Goal: Information Seeking & Learning: Check status

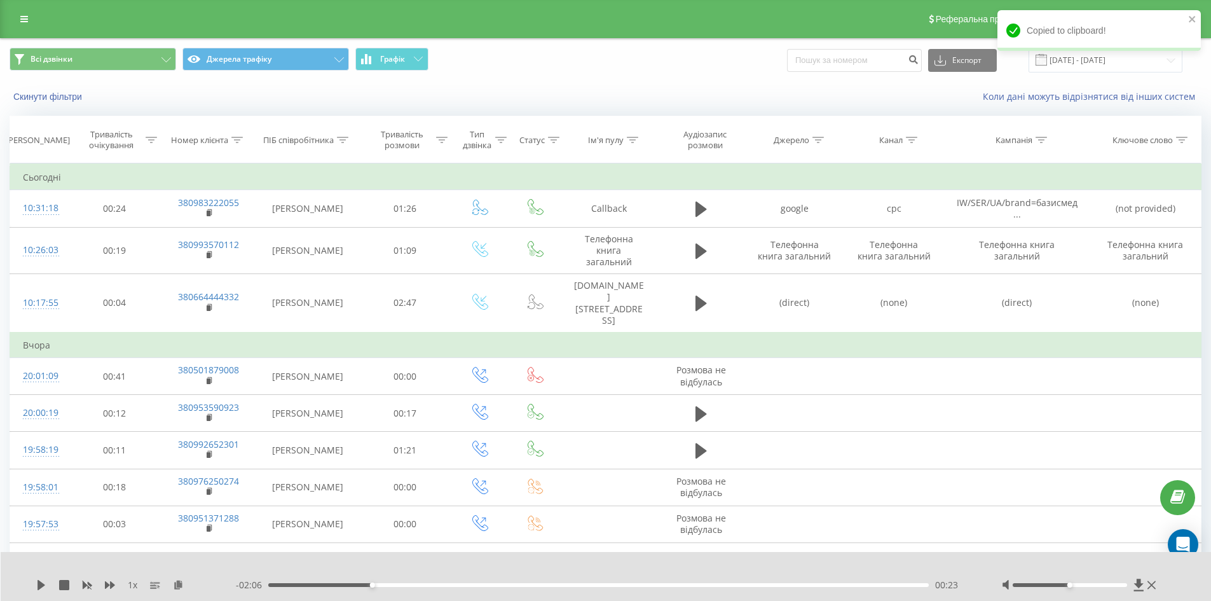
click at [23, 18] on icon at bounding box center [24, 19] width 8 height 9
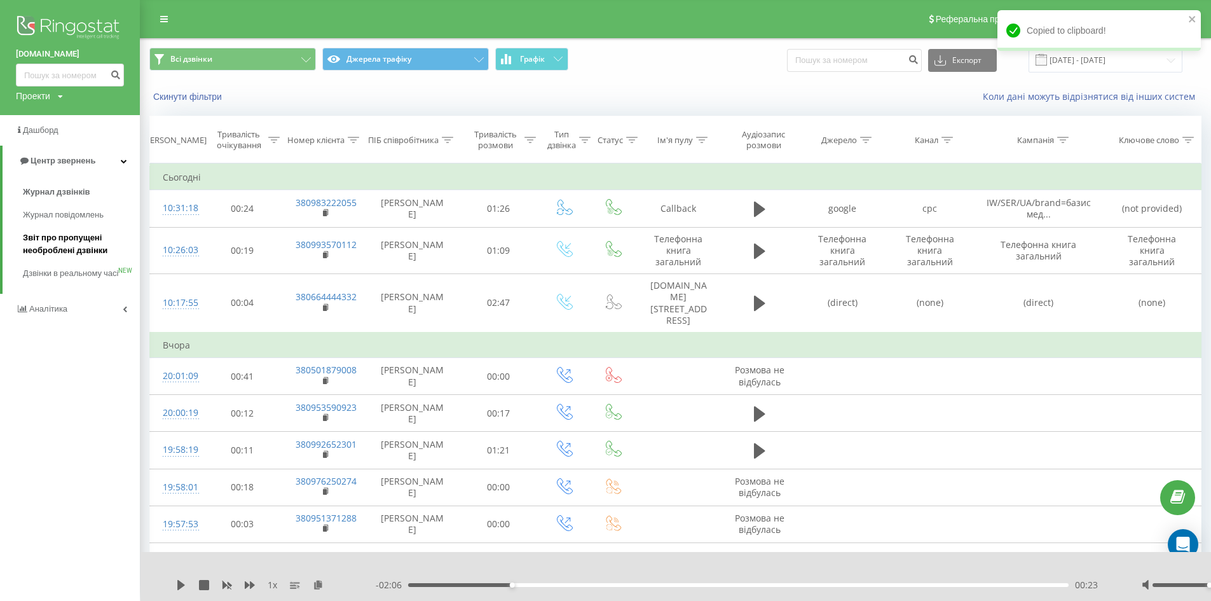
click at [80, 239] on span "Звіт про пропущені необроблені дзвінки" at bounding box center [78, 243] width 111 height 25
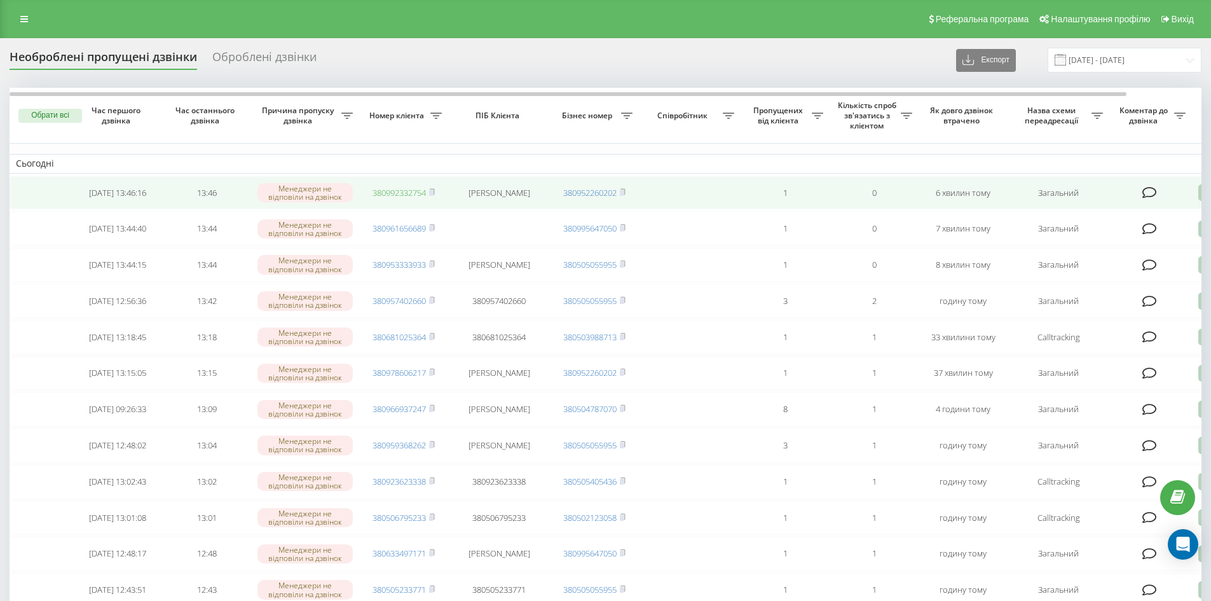
click at [410, 189] on link "380992332754" at bounding box center [399, 192] width 53 height 11
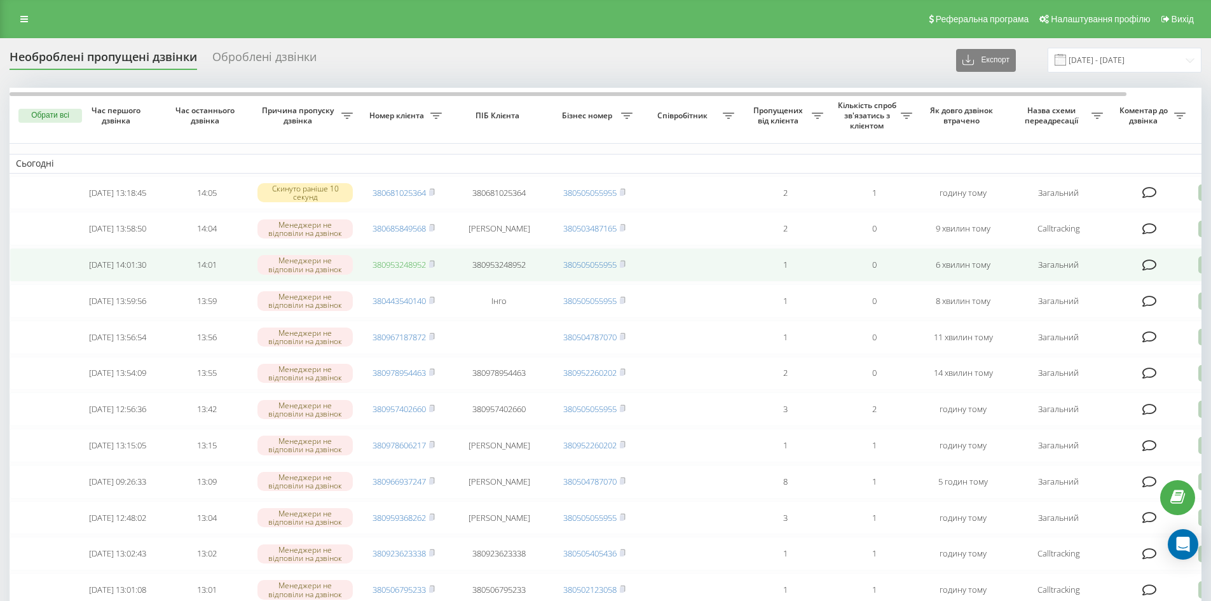
click at [417, 270] on link "380953248952" at bounding box center [399, 264] width 53 height 11
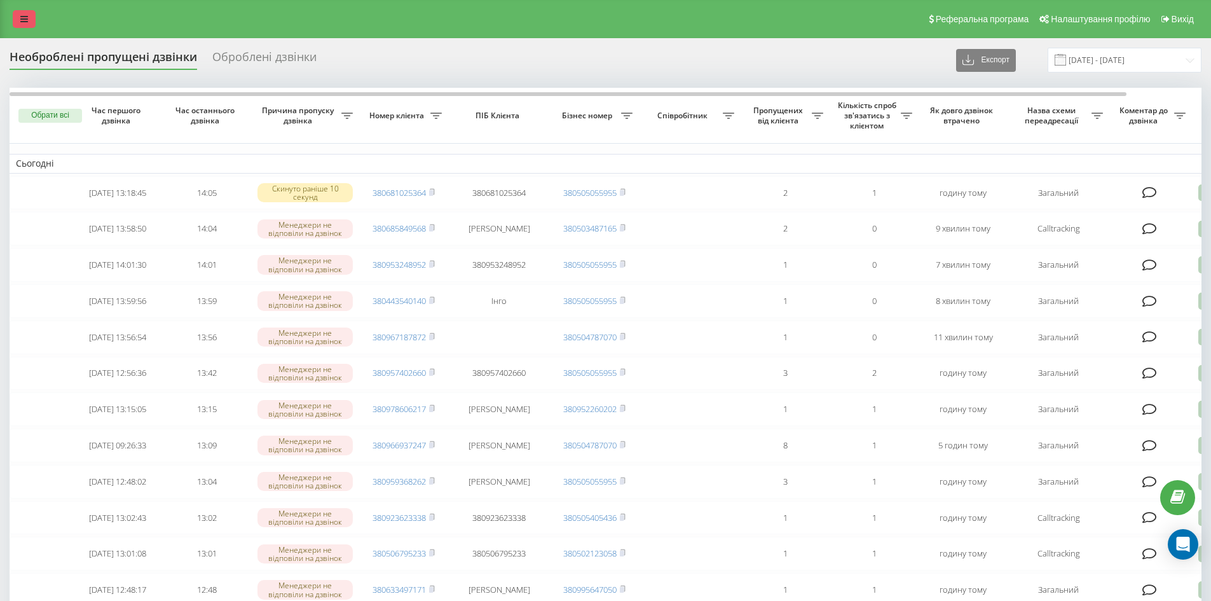
click at [25, 23] on icon at bounding box center [24, 19] width 8 height 9
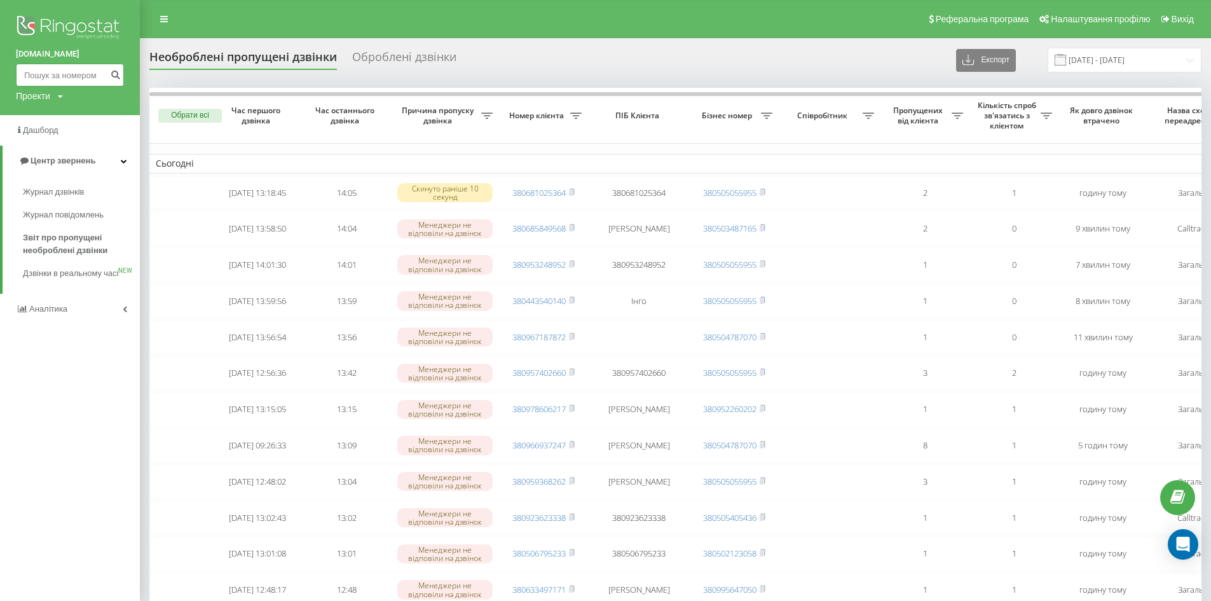
click at [65, 72] on input at bounding box center [70, 75] width 108 height 23
paste input "380953248952"
type input "380953248952"
click at [111, 76] on icon "submit" at bounding box center [115, 73] width 11 height 8
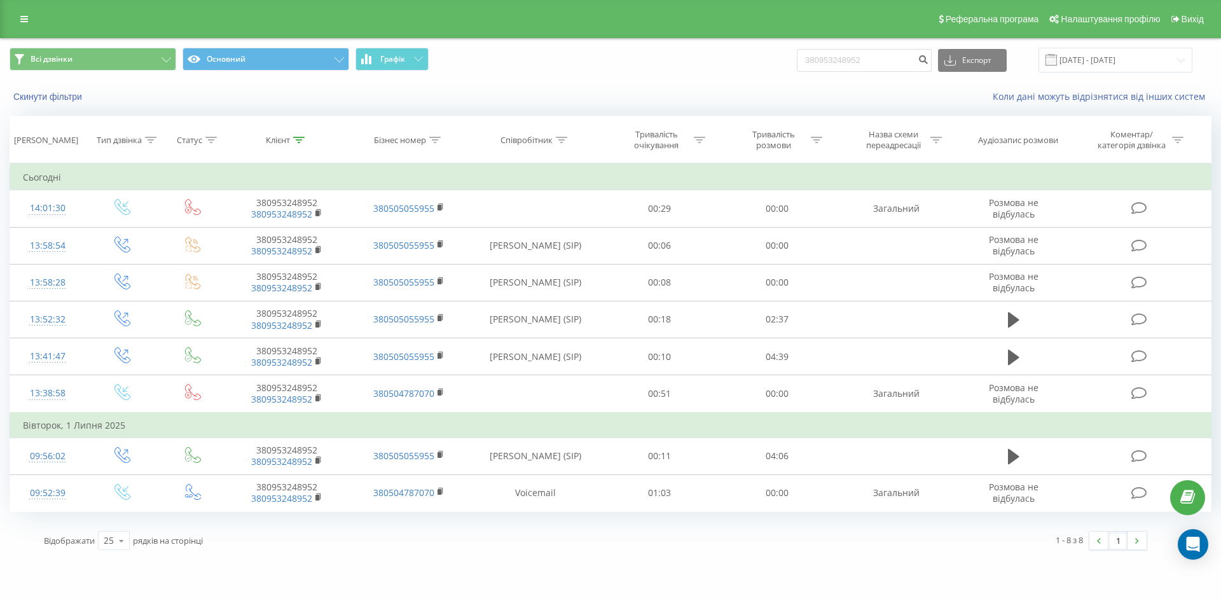
drag, startPoint x: 21, startPoint y: 19, endPoint x: 34, endPoint y: 38, distance: 22.9
click at [21, 19] on icon at bounding box center [24, 19] width 8 height 9
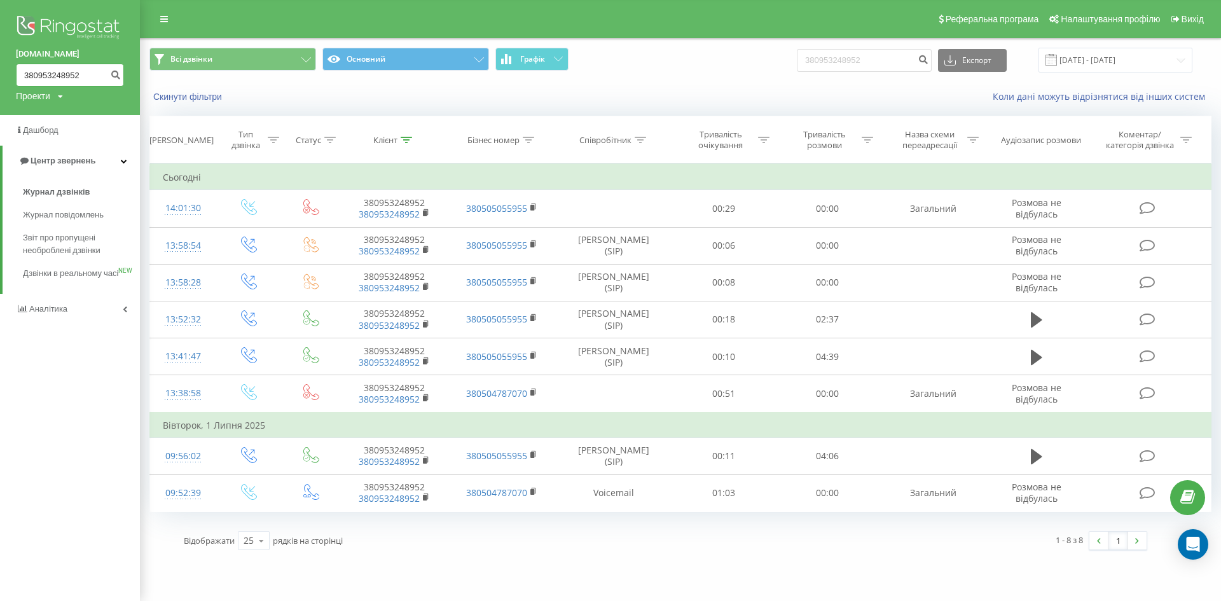
click at [86, 71] on input "380953248952" at bounding box center [70, 75] width 108 height 23
drag, startPoint x: 86, startPoint y: 71, endPoint x: 0, endPoint y: 78, distance: 86.1
click at [0, 78] on div "[DOMAIN_NAME] 380953248952 Проекти [DOMAIN_NAME]" at bounding box center [70, 57] width 140 height 115
paste input "81799943"
type input "380981799943"
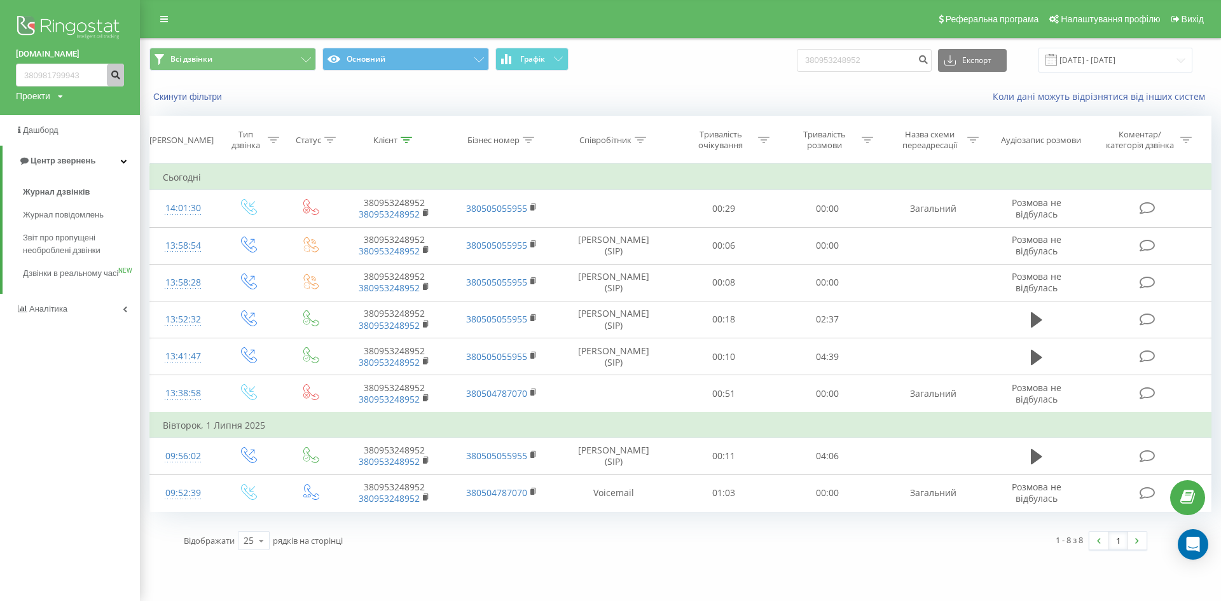
click at [110, 71] on icon "submit" at bounding box center [115, 73] width 11 height 8
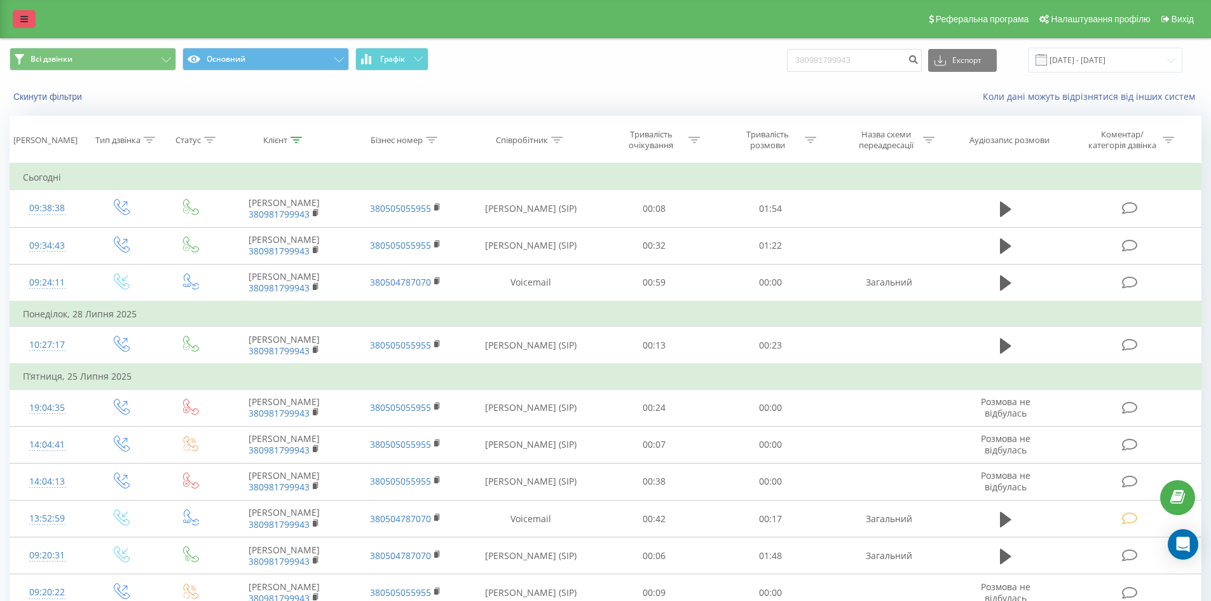
click at [17, 11] on link at bounding box center [24, 19] width 23 height 18
